Goal: Task Accomplishment & Management: Complete application form

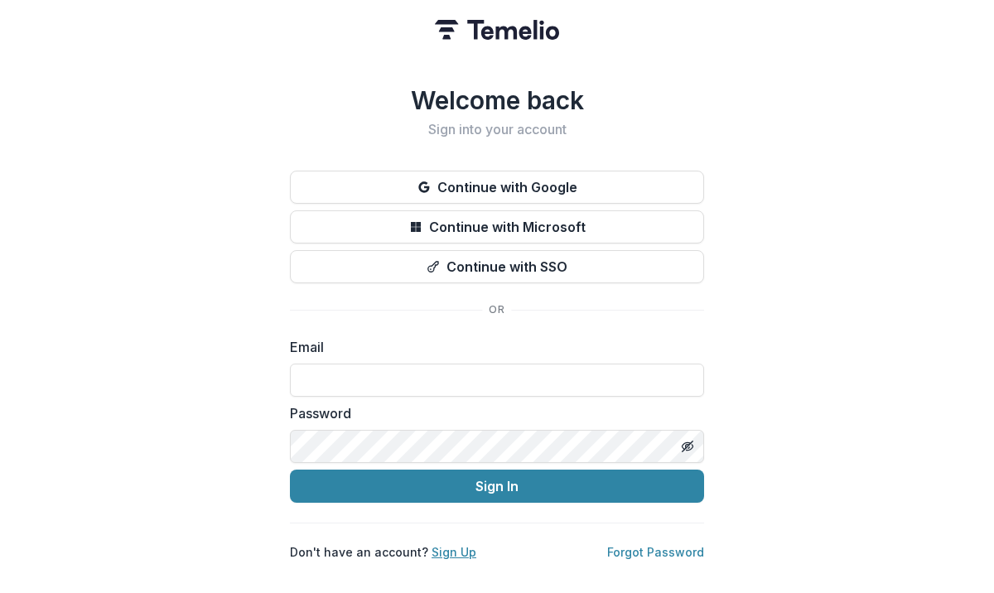
click at [439, 546] on link "Sign Up" at bounding box center [454, 552] width 45 height 14
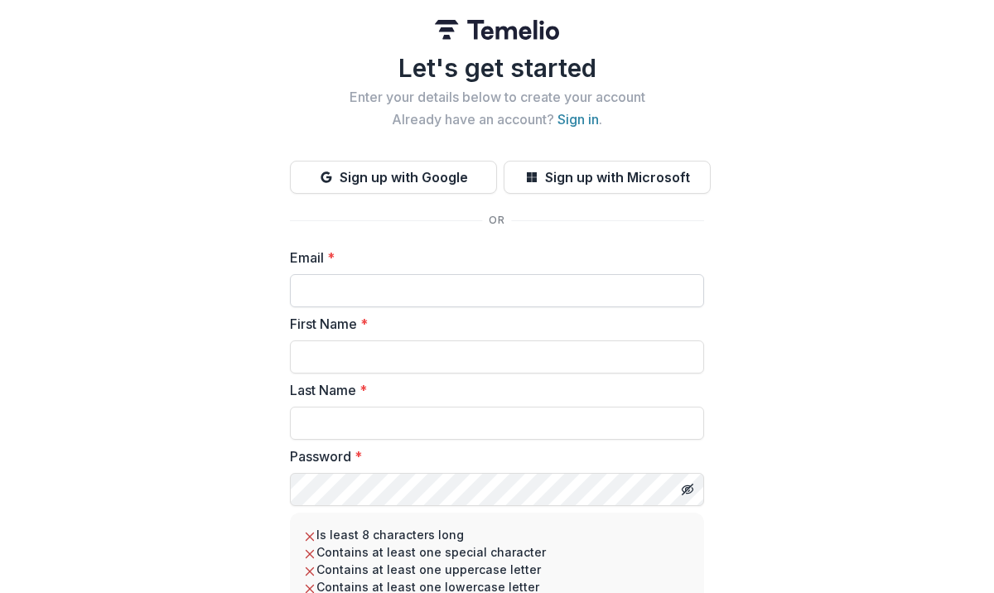
click at [437, 299] on input "Email *" at bounding box center [497, 290] width 414 height 33
type input "**********"
click at [428, 350] on input "First Name *" at bounding box center [497, 357] width 414 height 33
type input "****"
click at [339, 425] on input "Last Name *" at bounding box center [497, 423] width 414 height 33
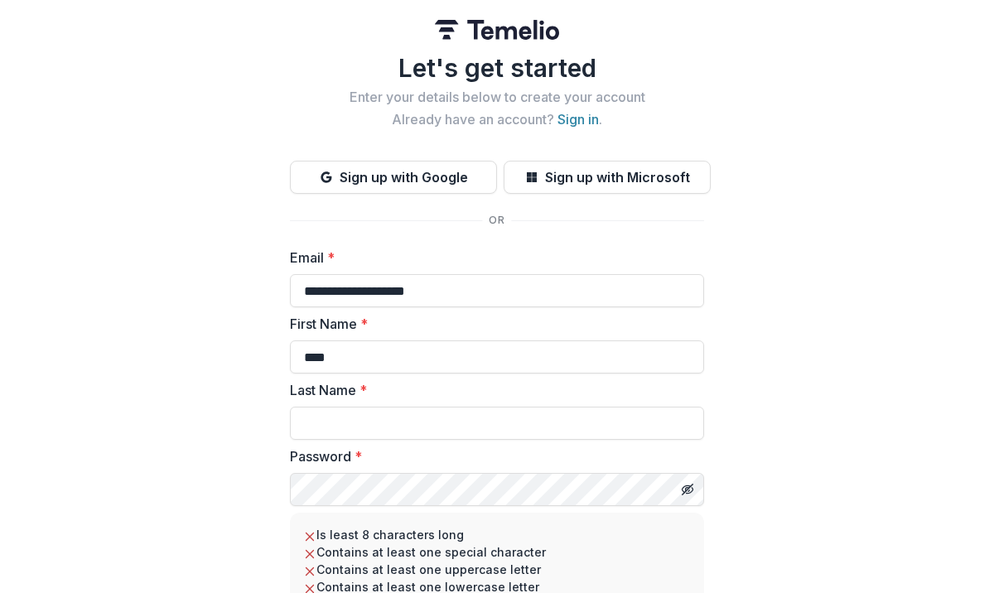
type input "****"
click at [814, 436] on div "**********" at bounding box center [497, 369] width 994 height 739
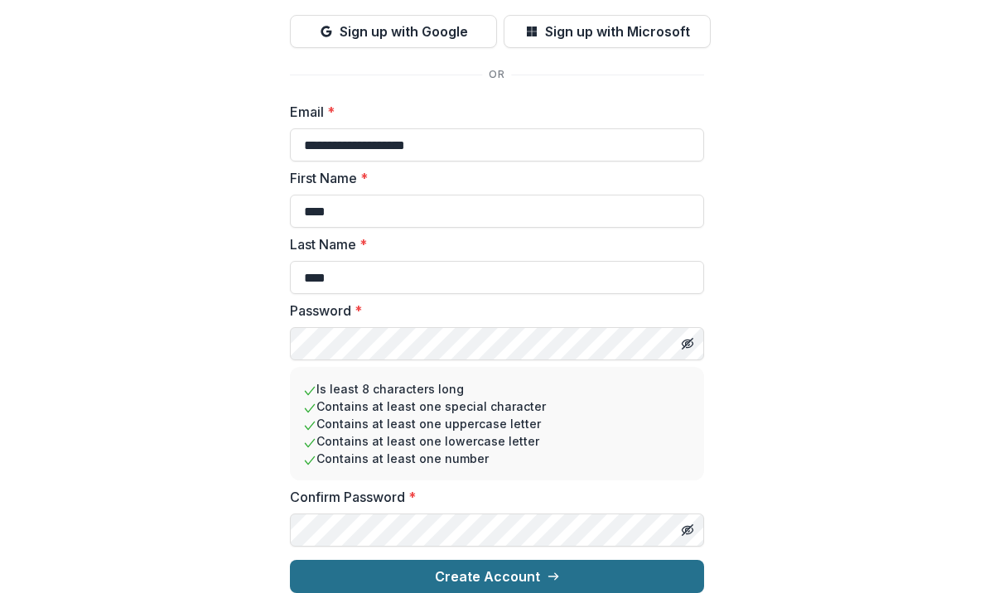
click at [518, 573] on button "Create Account" at bounding box center [497, 576] width 414 height 33
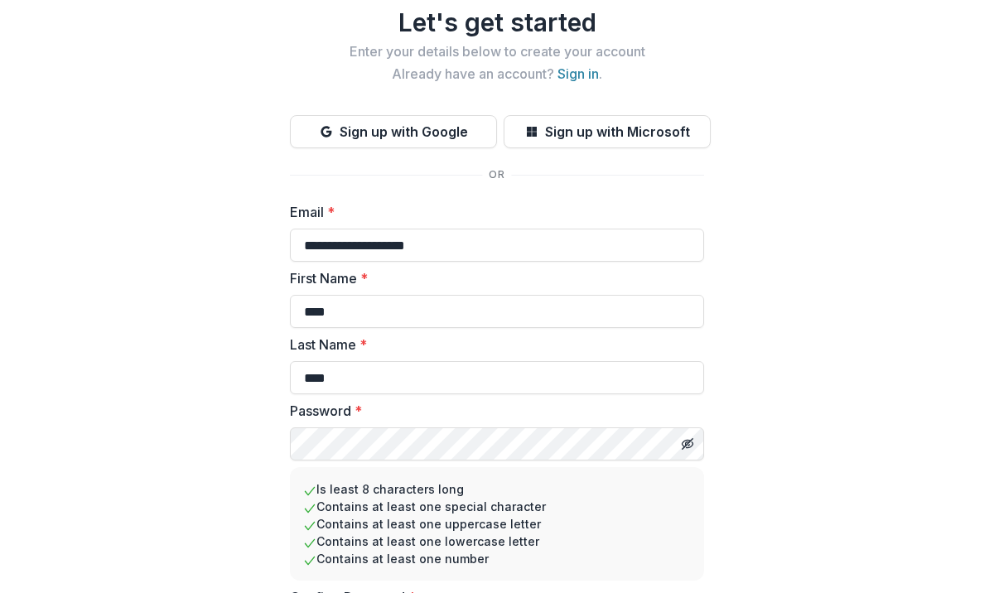
scroll to position [0, 0]
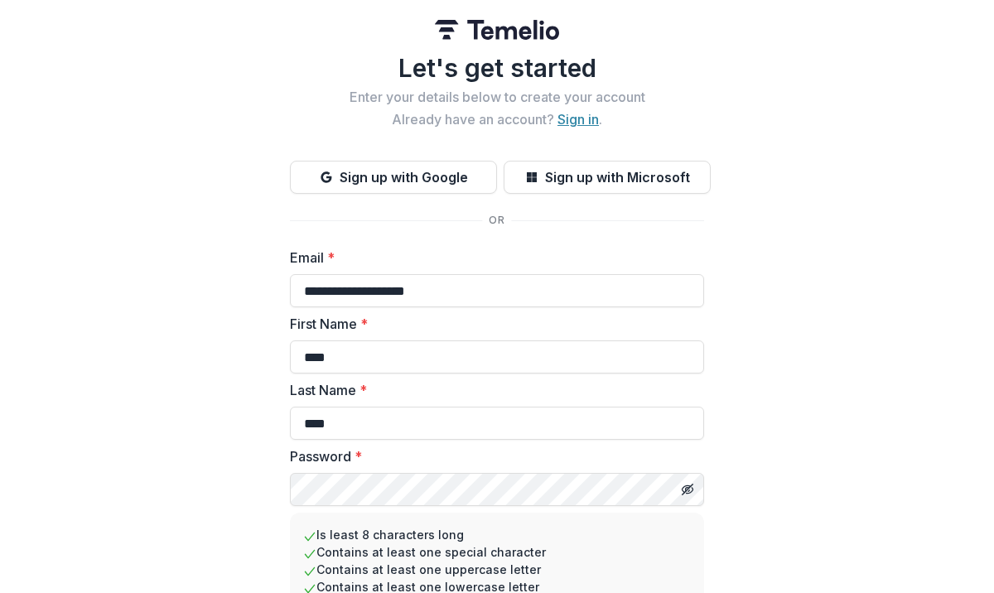
click at [570, 115] on link "Sign in" at bounding box center [578, 119] width 41 height 17
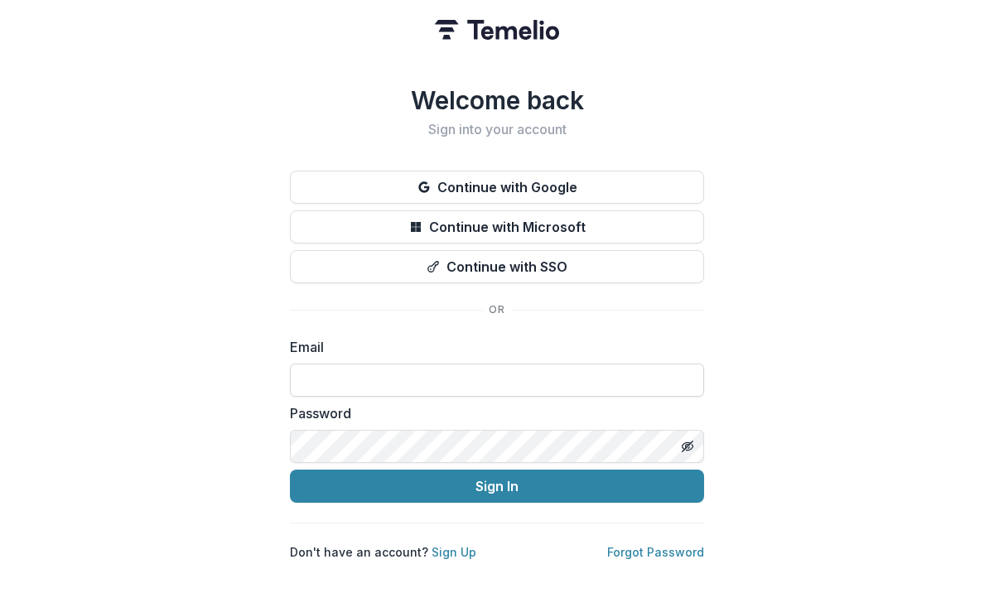
click at [373, 375] on input at bounding box center [497, 380] width 414 height 33
type input "**********"
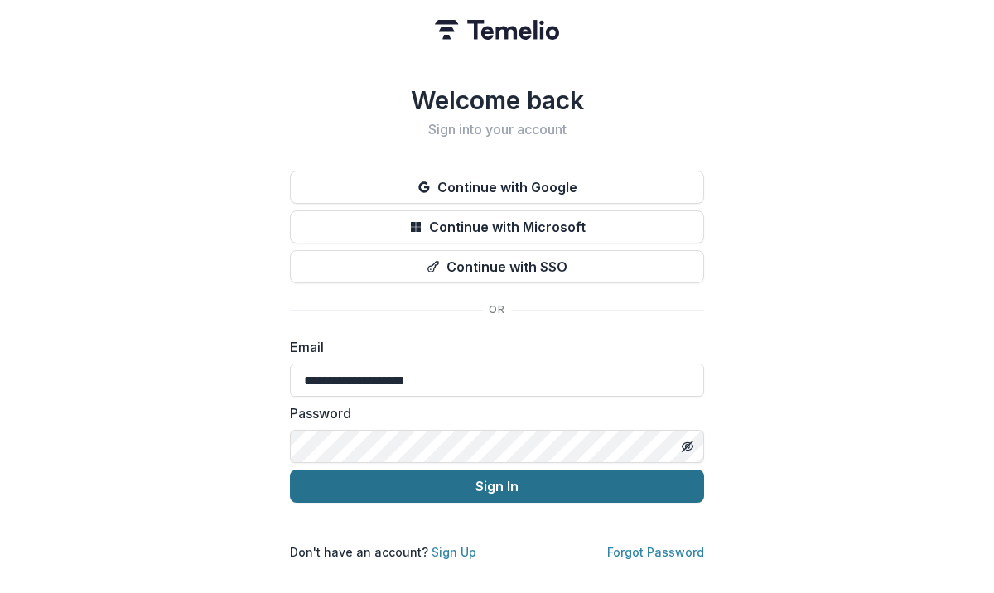
click at [337, 482] on button "Sign In" at bounding box center [497, 486] width 414 height 33
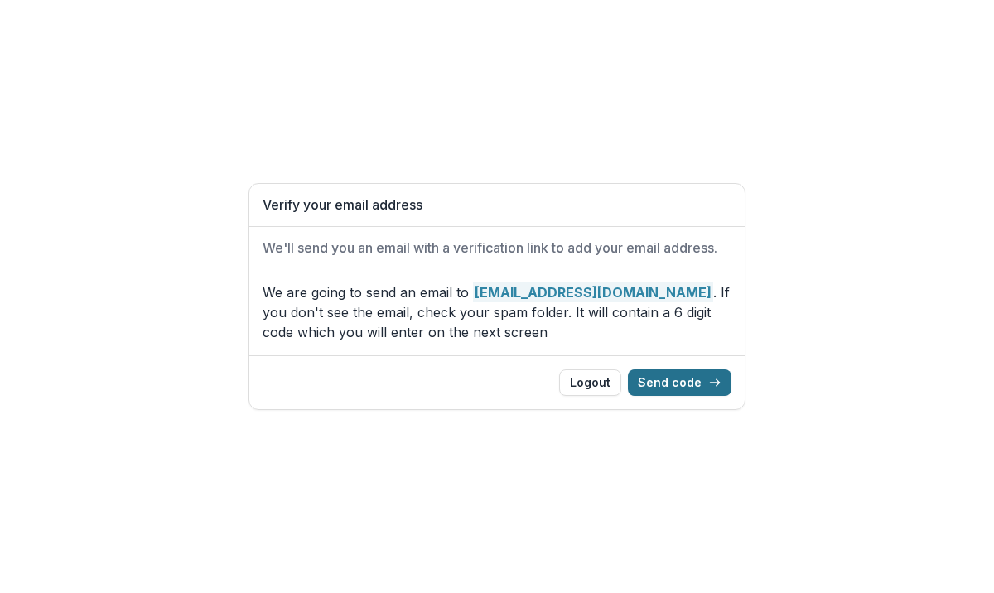
click at [700, 378] on button "Send code" at bounding box center [680, 383] width 104 height 27
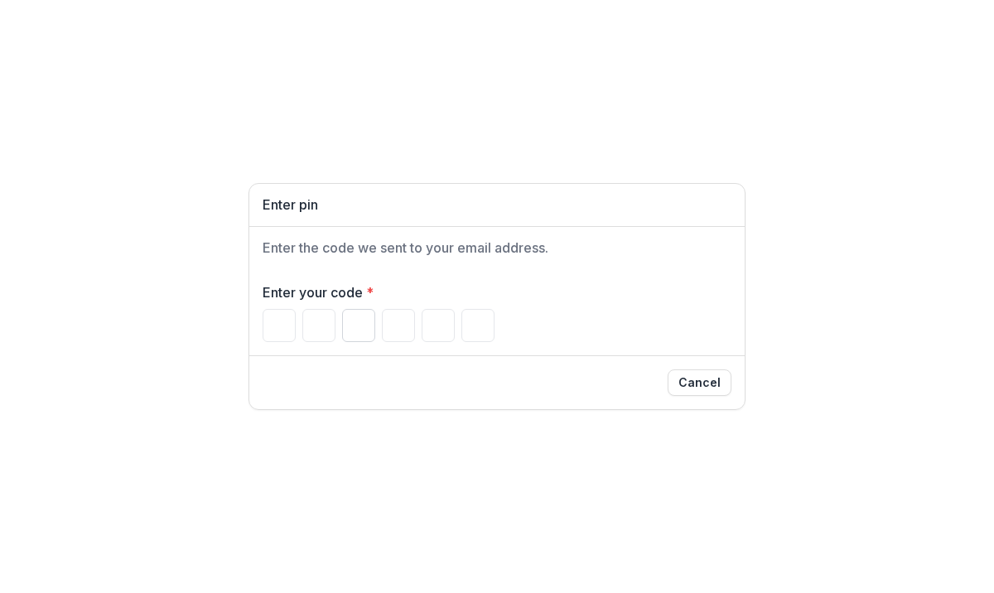
type input "*"
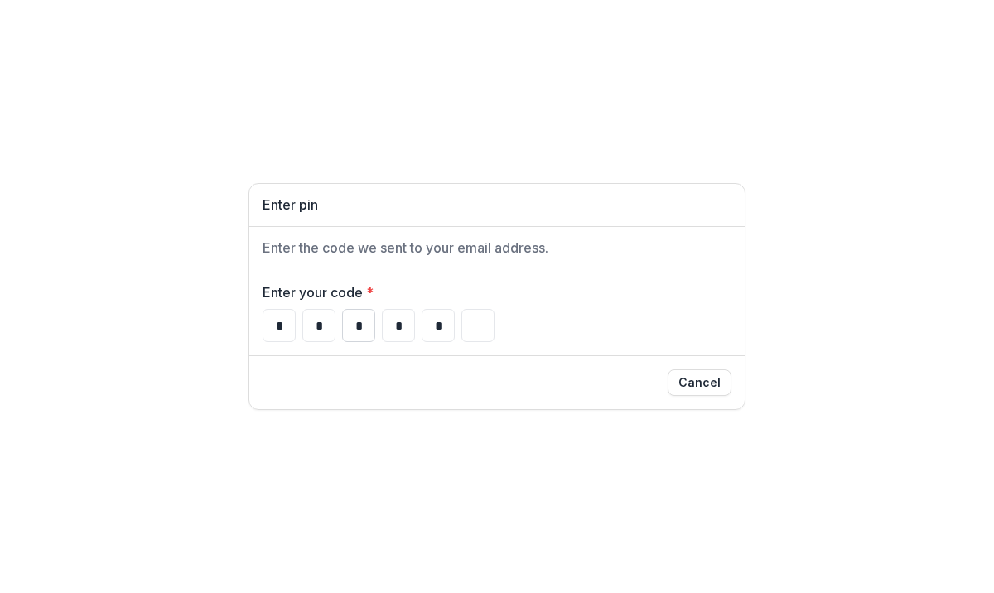
type input "*"
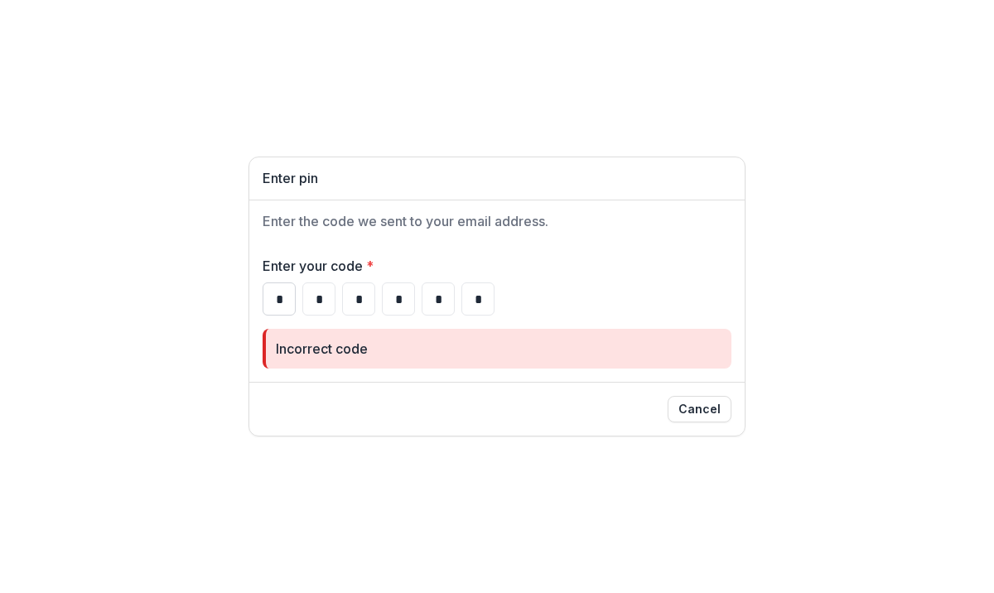
click at [282, 299] on input "*" at bounding box center [279, 299] width 33 height 33
type input "*"
click at [313, 300] on input "*" at bounding box center [318, 299] width 33 height 33
type input "*"
click at [351, 297] on input "*" at bounding box center [358, 299] width 33 height 33
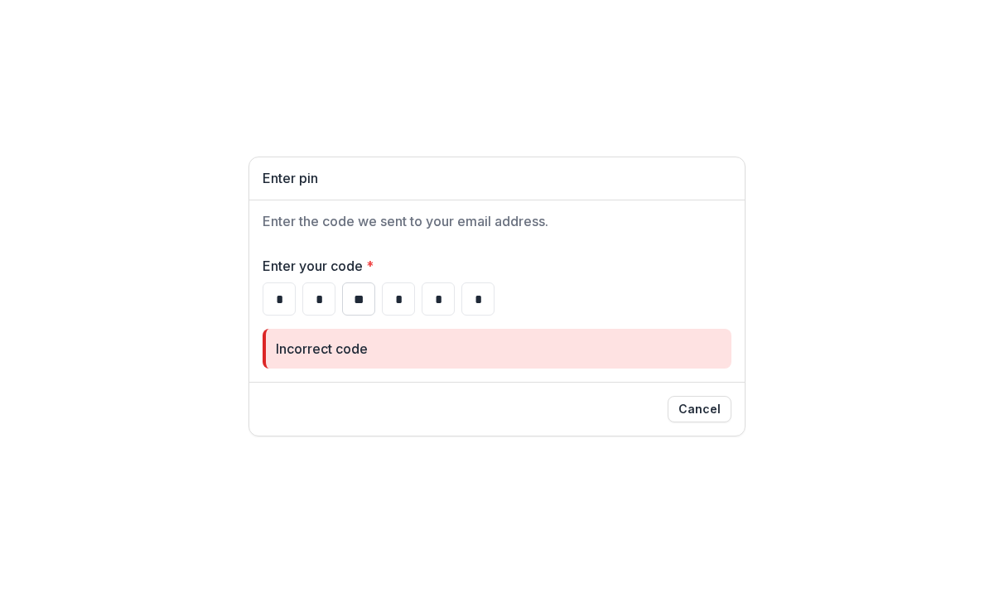
type input "*"
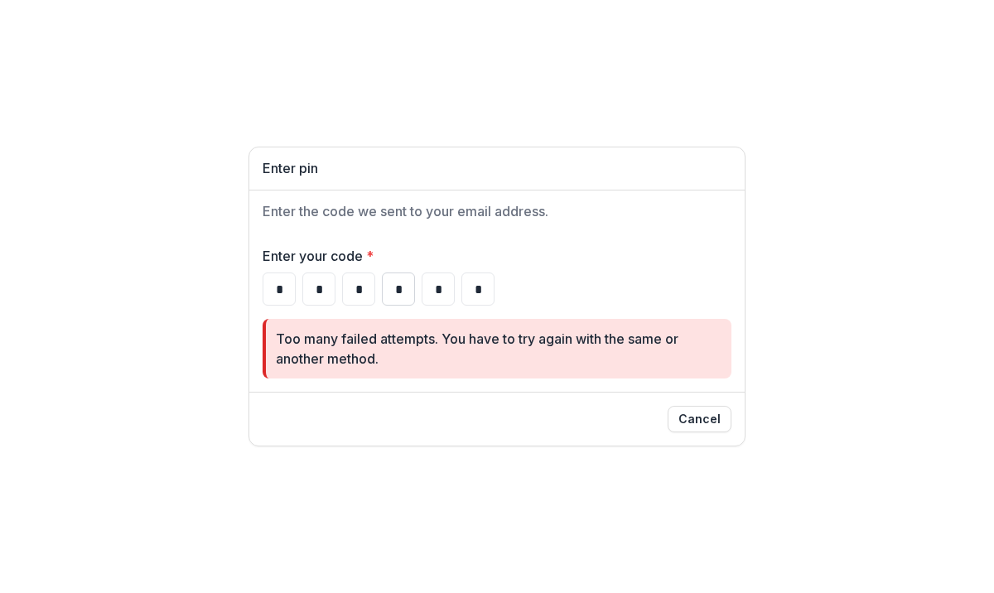
click at [395, 296] on input "*" at bounding box center [398, 289] width 33 height 33
type input "*"
click at [437, 289] on input "*" at bounding box center [438, 289] width 33 height 33
type input "*"
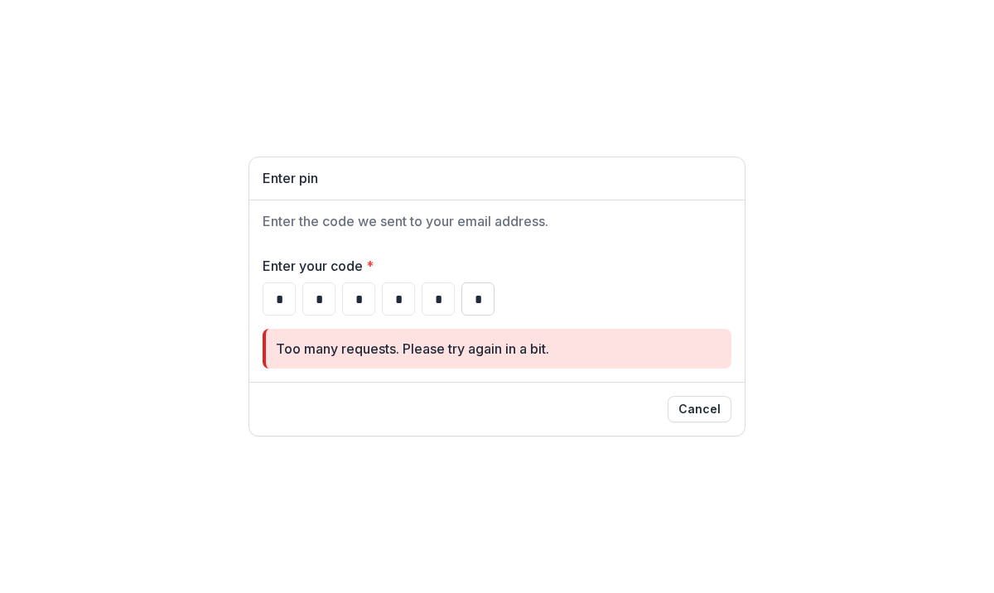
click at [477, 300] on input "*" at bounding box center [477, 299] width 33 height 33
type input "*"
click at [365, 292] on input "*" at bounding box center [358, 299] width 33 height 33
click at [404, 307] on input "*" at bounding box center [398, 299] width 33 height 33
click at [439, 302] on input "*" at bounding box center [438, 299] width 33 height 33
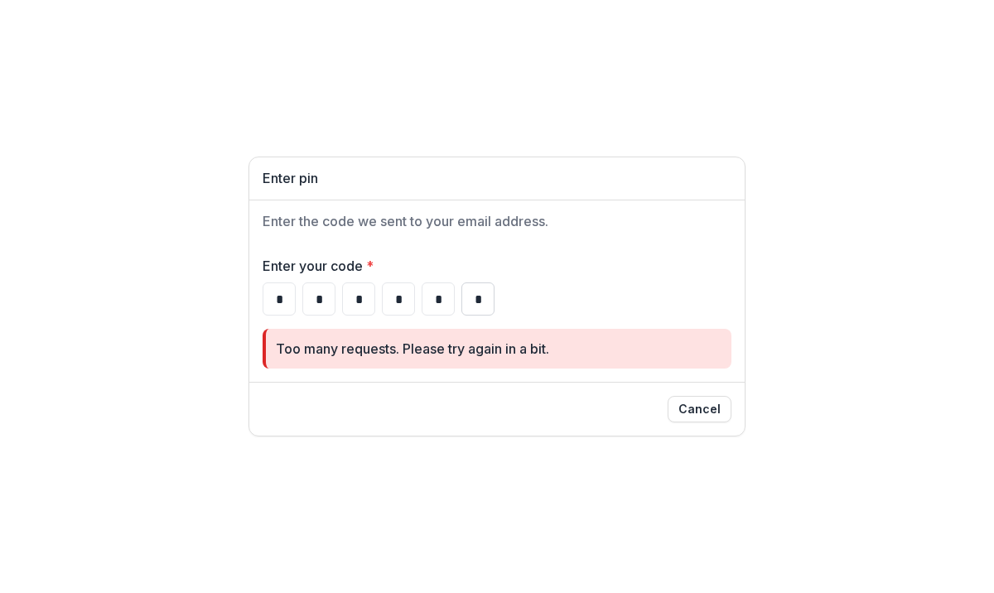
click at [478, 302] on input "*" at bounding box center [477, 299] width 33 height 33
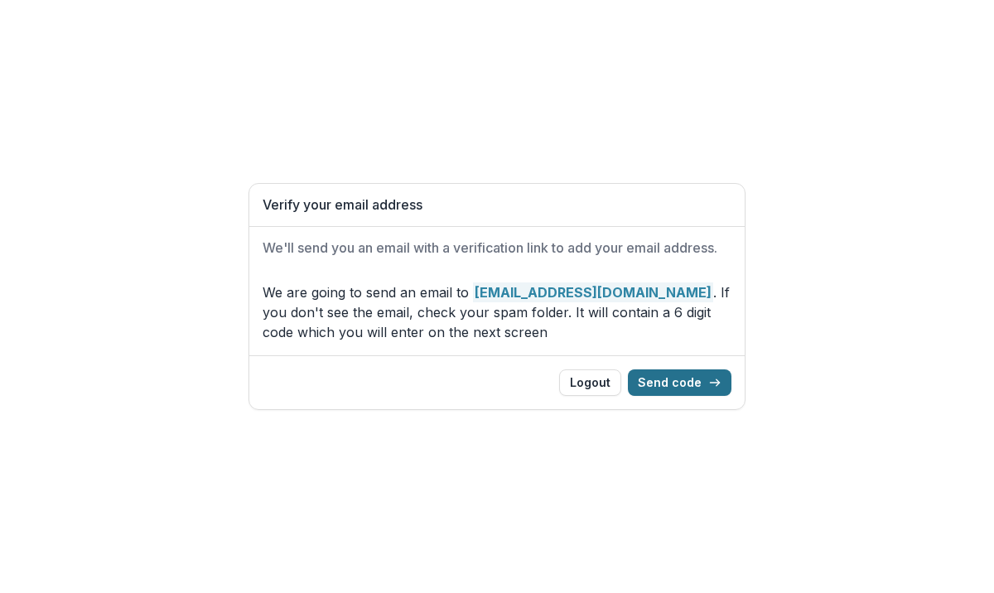
click at [674, 388] on button "Send code" at bounding box center [680, 383] width 104 height 27
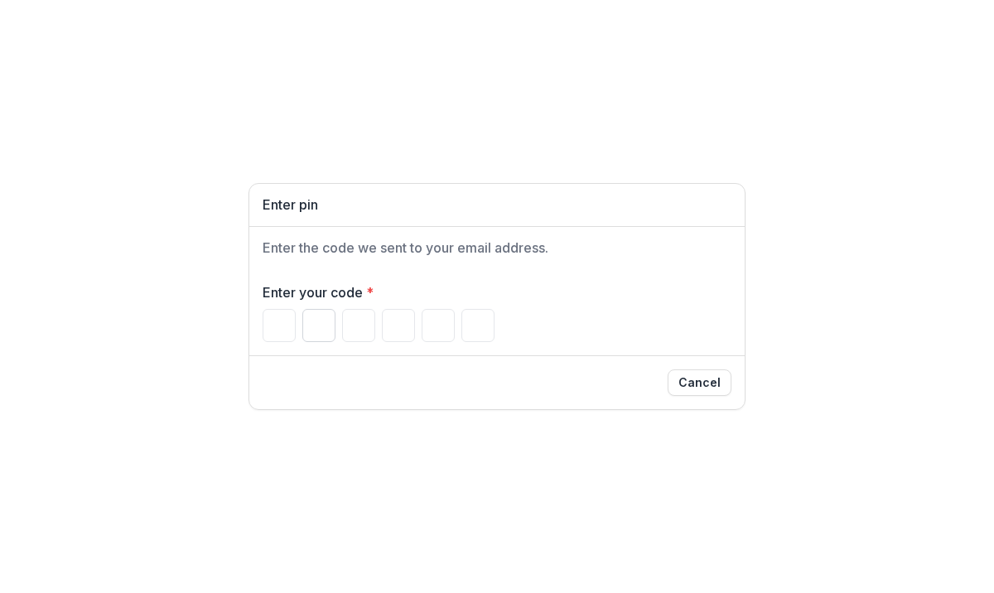
type input "*"
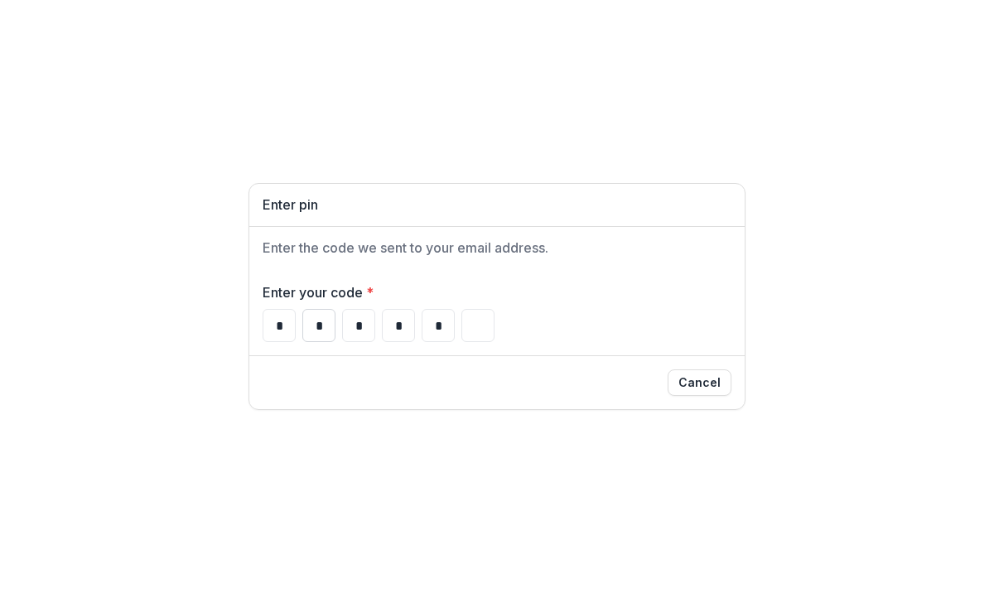
type input "*"
